Goal: Task Accomplishment & Management: Manage account settings

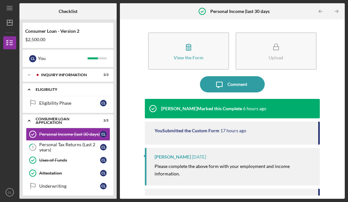
click at [76, 91] on div "Eligibility" at bounding box center [71, 90] width 70 height 4
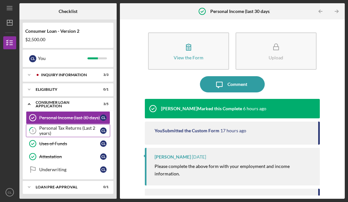
click at [55, 130] on div "Personal Tax Returns (Last 2 years)" at bounding box center [69, 130] width 61 height 10
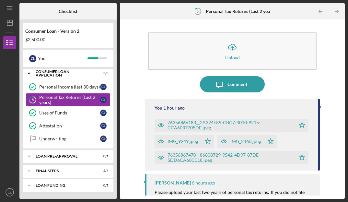
scroll to position [31, 0]
click at [57, 172] on div "FINAL STEPS" at bounding box center [71, 171] width 70 height 4
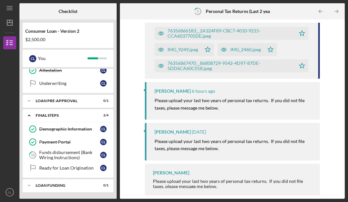
scroll to position [82, 0]
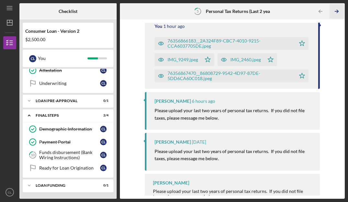
click at [336, 13] on icon "Icon/Table Pagination Arrow" at bounding box center [336, 11] width 15 height 15
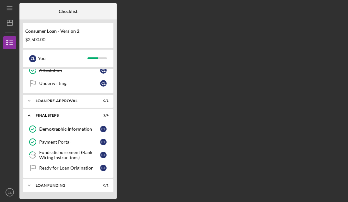
scroll to position [12, 0]
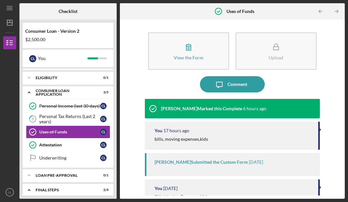
click at [336, 13] on icon "Icon/Table Pagination Arrow" at bounding box center [336, 11] width 15 height 15
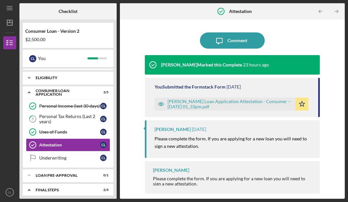
click at [29, 78] on icon "Icon/Expander" at bounding box center [29, 77] width 13 height 13
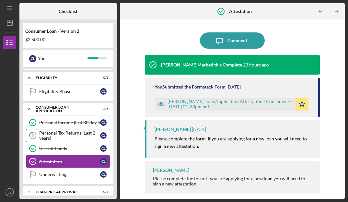
click at [48, 135] on div "Personal Tax Returns (Last 2 years)" at bounding box center [69, 135] width 61 height 10
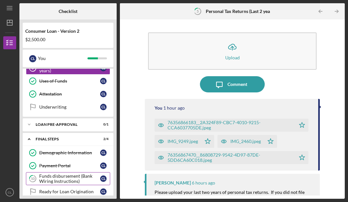
scroll to position [78, 0]
